Goal: Navigation & Orientation: Find specific page/section

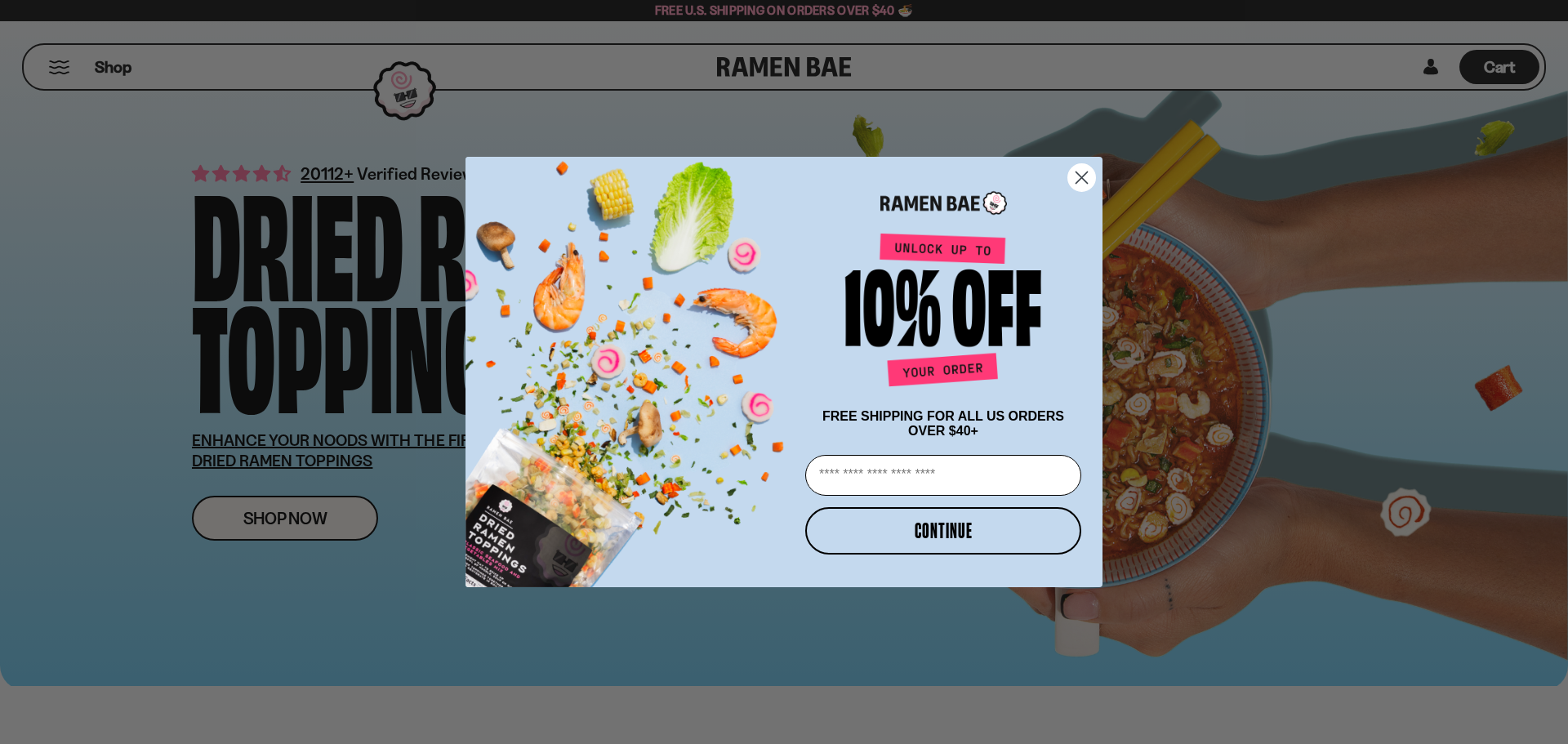
click at [1078, 175] on circle "Close dialog" at bounding box center [1082, 178] width 27 height 27
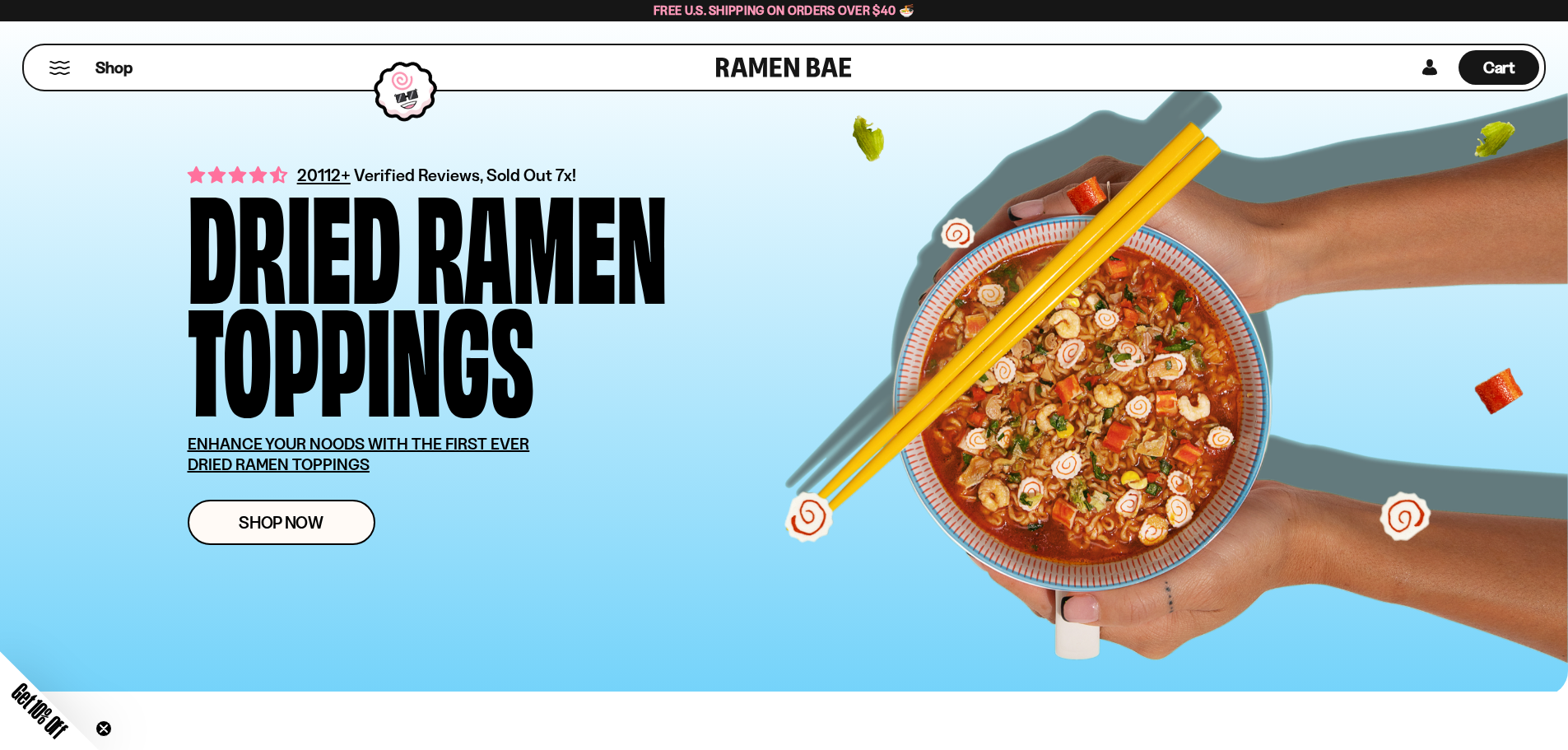
click at [61, 65] on button "Mobile Menu Trigger" at bounding box center [59, 68] width 22 height 14
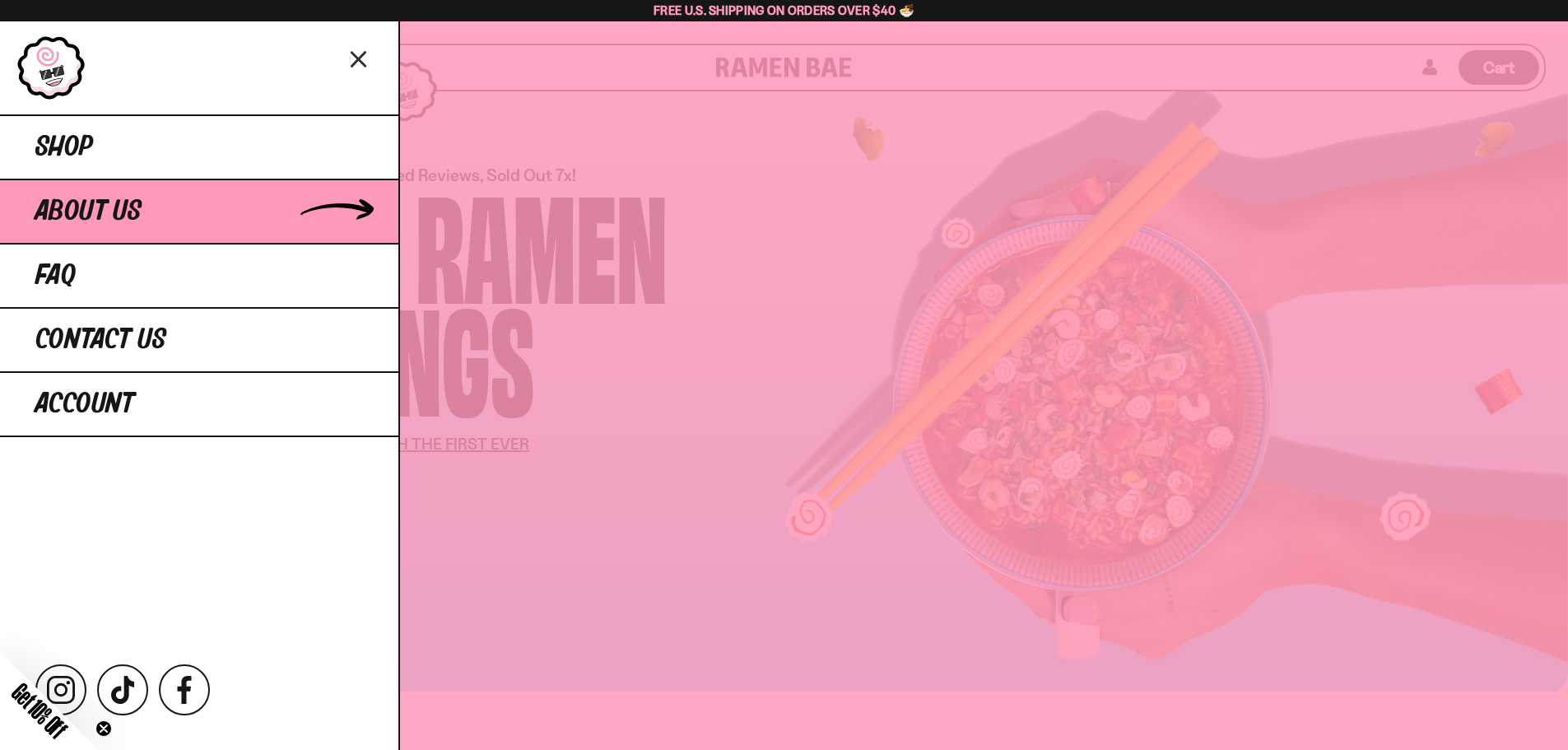
click at [105, 201] on span "About Us" at bounding box center [88, 211] width 106 height 29
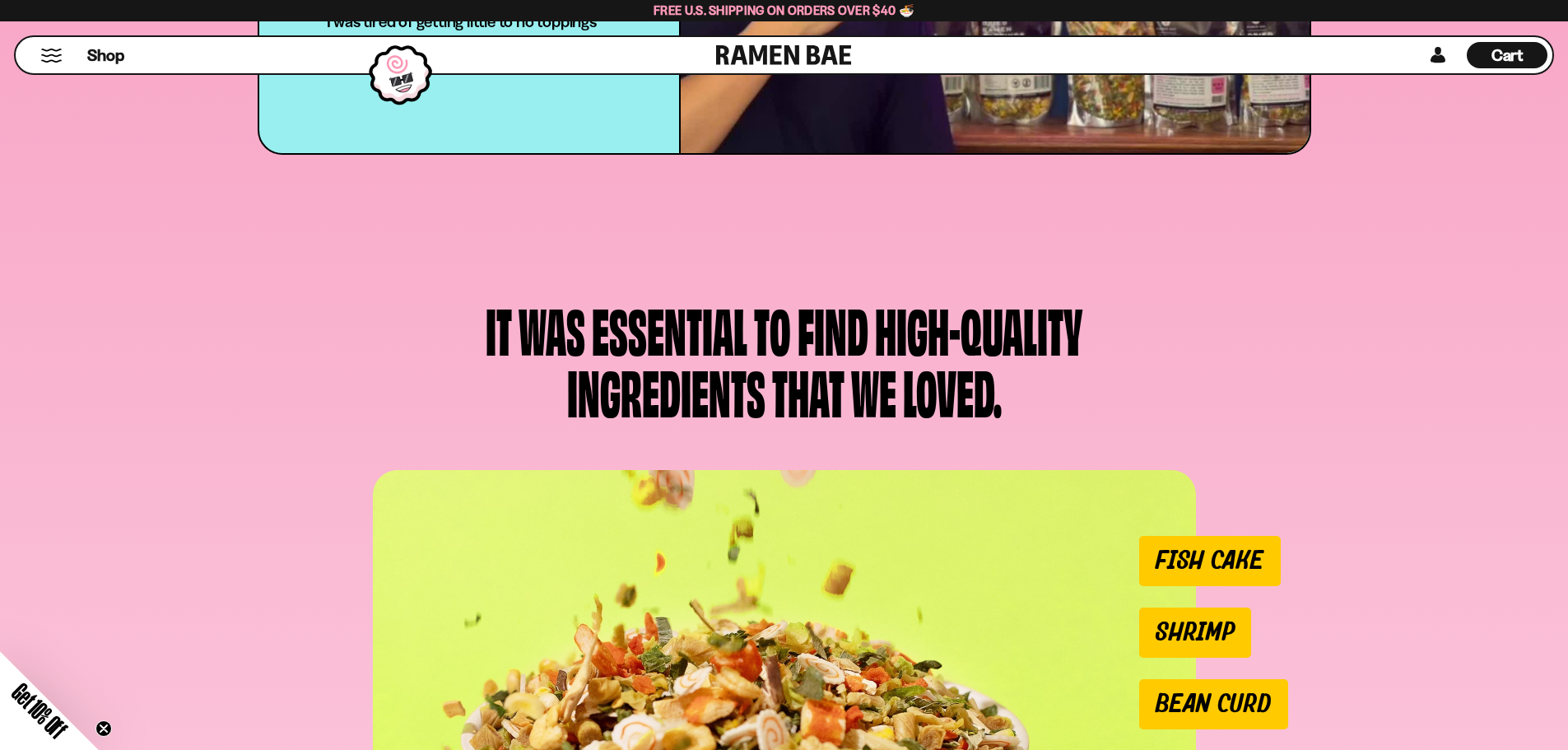
scroll to position [576, 0]
